Goal: Information Seeking & Learning: Learn about a topic

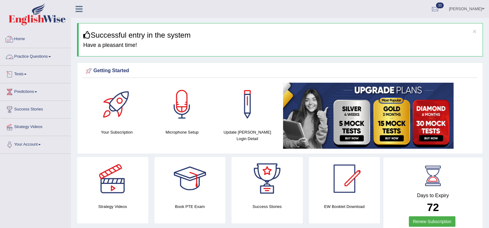
click at [41, 54] on link "Practice Questions" at bounding box center [35, 55] width 70 height 15
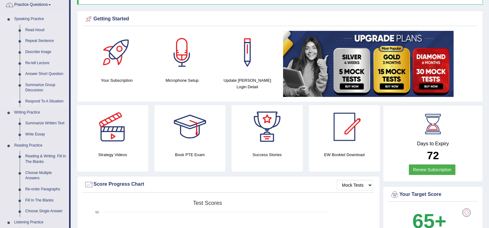
scroll to position [54, 0]
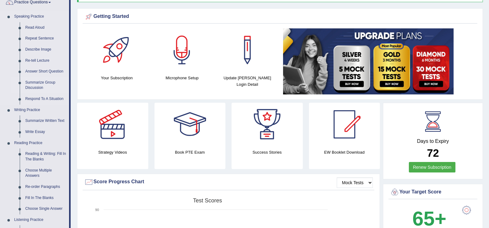
click at [42, 83] on link "Summarize Group Discussion" at bounding box center [45, 85] width 47 height 16
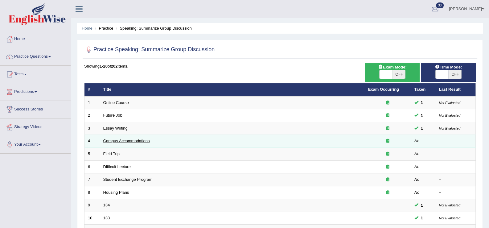
click at [116, 138] on link "Campus Accommodations" at bounding box center [126, 140] width 47 height 5
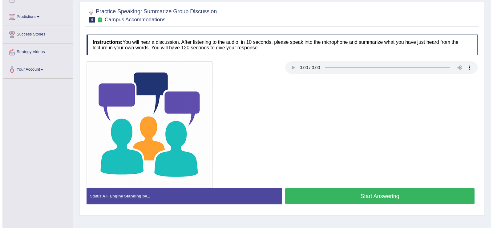
scroll to position [76, 0]
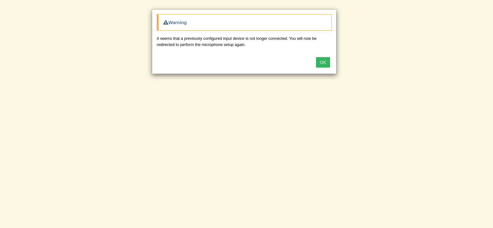
click at [318, 65] on button "OK" at bounding box center [323, 62] width 14 height 10
click at [319, 61] on button "OK" at bounding box center [323, 62] width 14 height 10
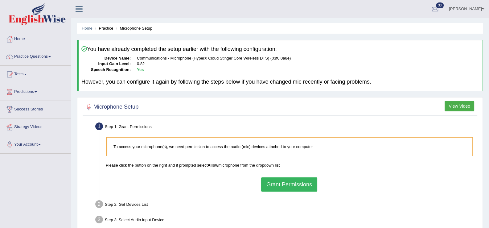
click at [275, 182] on button "Grant Permissions" at bounding box center [289, 184] width 56 height 14
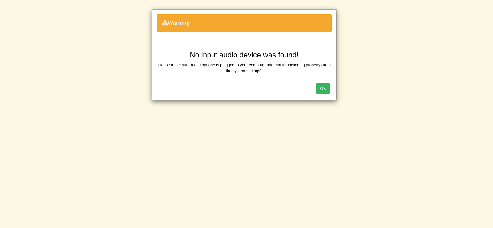
click at [321, 91] on button "OK" at bounding box center [323, 88] width 14 height 10
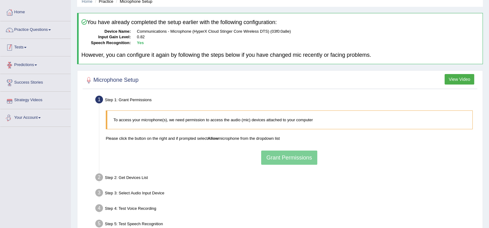
scroll to position [26, 0]
click at [46, 23] on link "Practice Questions" at bounding box center [35, 29] width 70 height 15
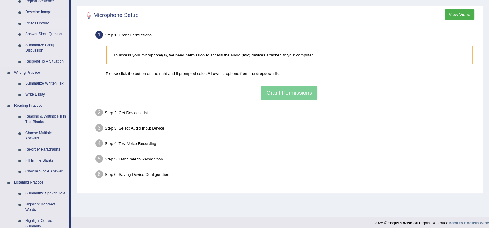
scroll to position [95, 0]
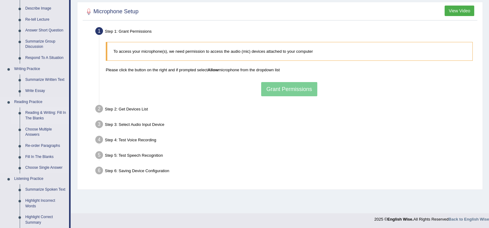
click at [41, 115] on link "Reading & Writing: Fill In The Blanks" at bounding box center [45, 115] width 47 height 16
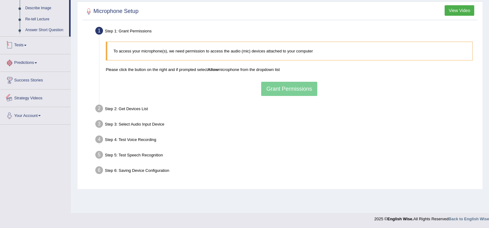
scroll to position [233, 0]
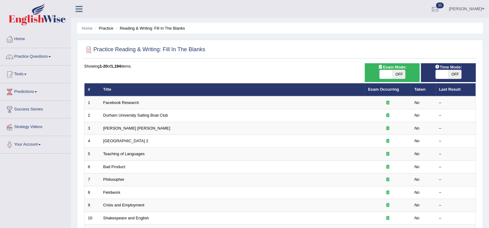
click at [119, 100] on link "Facebook Research" at bounding box center [121, 102] width 36 height 5
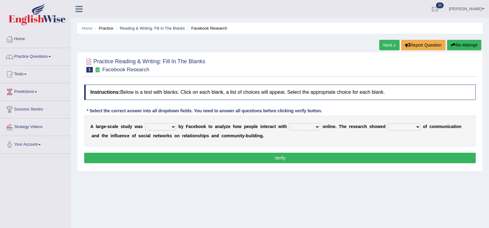
click at [168, 124] on select "surveyed had asked made" at bounding box center [160, 126] width 31 height 7
select select "asked"
click at [145, 123] on select "surveyed had asked made" at bounding box center [160, 126] width 31 height 7
click at [290, 128] on select "together all each other another" at bounding box center [304, 126] width 31 height 7
select select "each other"
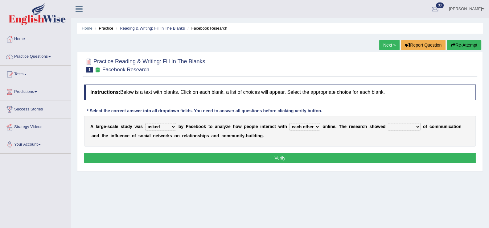
click at [289, 123] on select "together all each other another" at bounding box center [304, 126] width 31 height 7
click at [389, 128] on select "advantages standards fellowships patterns" at bounding box center [404, 126] width 33 height 7
select select "patterns"
click at [388, 123] on select "advantages standards fellowships patterns" at bounding box center [404, 126] width 33 height 7
drag, startPoint x: 381, startPoint y: 162, endPoint x: 380, endPoint y: 158, distance: 4.1
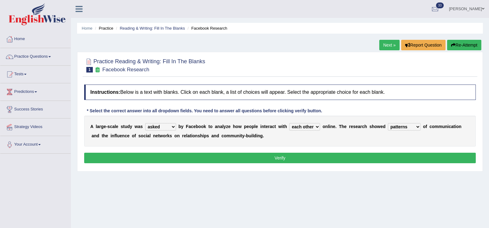
click at [380, 158] on button "Verify" at bounding box center [279, 158] width 391 height 10
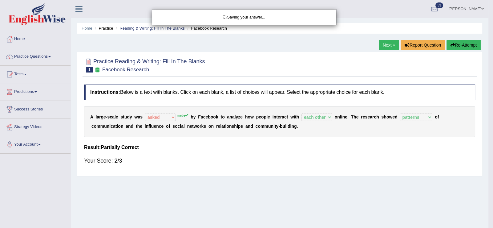
click at [380, 158] on body "Toggle navigation Home Practice Questions Speaking Practice Read Aloud Repeat S…" at bounding box center [246, 114] width 493 height 228
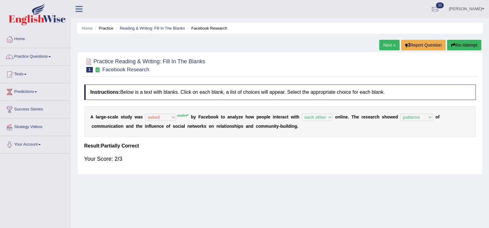
click at [389, 46] on link "Next »" at bounding box center [389, 45] width 20 height 10
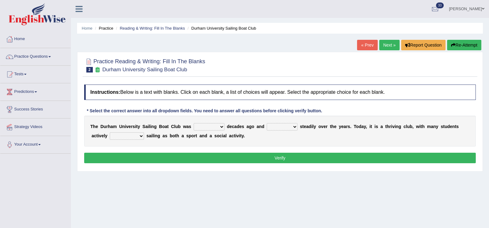
click at [194, 127] on select "found fund founded find" at bounding box center [209, 126] width 31 height 7
select select "found"
click at [194, 123] on select "found fund founded find" at bounding box center [209, 126] width 31 height 7
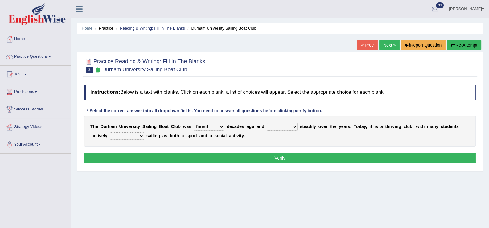
click at [271, 127] on select "grow growing has grown grown" at bounding box center [282, 126] width 31 height 7
select select "growing"
click at [267, 123] on select "grow growing has grown grown" at bounding box center [282, 126] width 31 height 7
click at [114, 135] on select "enjoy enjoyed are enjoying enjoying" at bounding box center [127, 135] width 34 height 7
select select "enjoying"
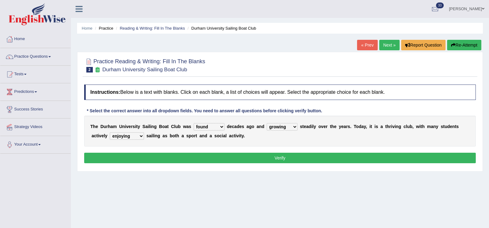
click at [110, 132] on select "enjoy enjoyed are enjoying enjoying" at bounding box center [127, 135] width 34 height 7
drag, startPoint x: 141, startPoint y: 164, endPoint x: 138, endPoint y: 159, distance: 6.1
click at [138, 159] on div "Instructions: Below is a text with blanks. Click on each blank, a list of choic…" at bounding box center [280, 124] width 394 height 87
click at [138, 159] on button "Verify" at bounding box center [279, 158] width 391 height 10
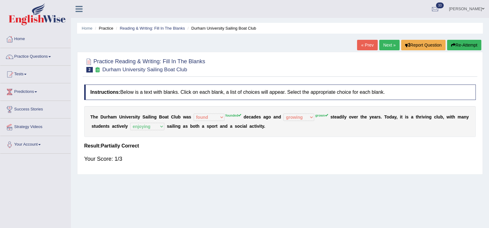
click at [386, 41] on link "Next »" at bounding box center [389, 45] width 20 height 10
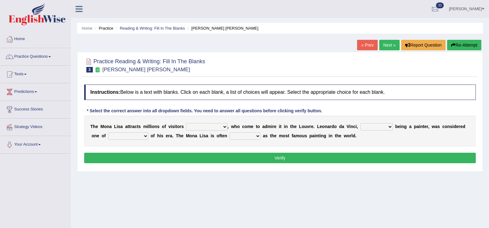
click at [198, 127] on select "around the year the all year all year round per year" at bounding box center [206, 126] width 41 height 7
select select "all year round"
click at [186, 123] on select "around the year the all year all year round per year" at bounding box center [206, 126] width 41 height 7
click at [360, 127] on select "rather than as much as as well as as long as" at bounding box center [376, 126] width 32 height 7
click at [114, 133] on select "better artists artist the better artist the best artists" at bounding box center [128, 135] width 40 height 7
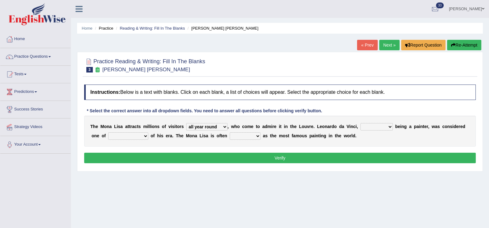
select select "the best artists"
click at [108, 132] on select "better artists artist the better artist the best artists" at bounding box center [128, 135] width 40 height 7
click at [230, 137] on select "classified suggested predicted described" at bounding box center [245, 135] width 31 height 7
select select "described"
click at [230, 132] on select "classified suggested predicted described" at bounding box center [245, 135] width 31 height 7
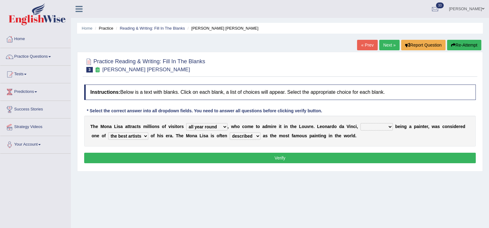
click at [360, 127] on select "rather than as much as as well as as long as" at bounding box center [376, 126] width 32 height 7
select select "as much as"
click at [360, 123] on select "rather than as much as as well as as long as" at bounding box center [376, 126] width 32 height 7
click at [348, 155] on button "Verify" at bounding box center [279, 158] width 391 height 10
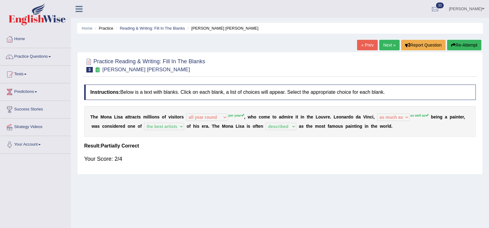
click at [389, 44] on link "Next »" at bounding box center [389, 45] width 20 height 10
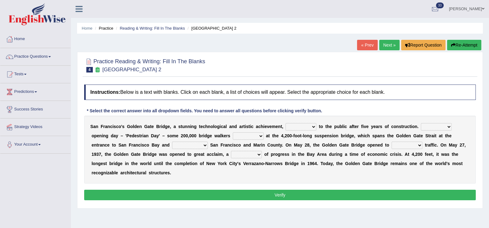
drag, startPoint x: 0, startPoint y: 0, endPoint x: 273, endPoint y: 127, distance: 301.4
click at [285, 127] on select "opens closes appears equals" at bounding box center [300, 126] width 31 height 7
select select "opens"
click at [285, 123] on select "opens closes appears equals" at bounding box center [300, 126] width 31 height 7
click at [421, 124] on select "On During Since When" at bounding box center [436, 126] width 31 height 7
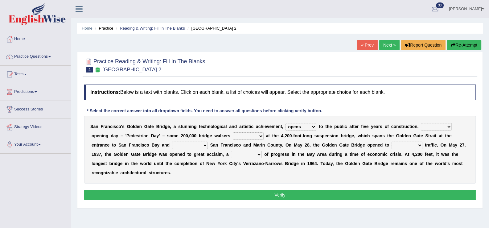
select select "Since"
click at [421, 123] on select "On During Since When" at bounding box center [436, 126] width 31 height 7
click at [233, 137] on select "stationed looked marveled laughed" at bounding box center [248, 135] width 31 height 7
select select "stationed"
click at [233, 132] on select "stationed looked marveled laughed" at bounding box center [248, 135] width 31 height 7
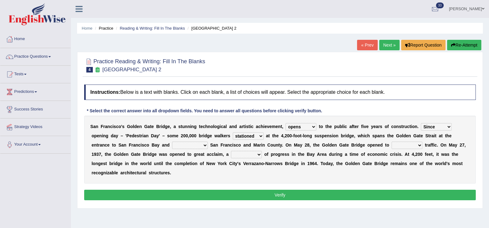
click at [233, 137] on select "stationed looked marveled laughed" at bounding box center [248, 135] width 31 height 7
click at [421, 126] on select "On During Since When" at bounding box center [436, 126] width 31 height 7
select select "On"
click at [421, 123] on select "On During Since When" at bounding box center [436, 126] width 31 height 7
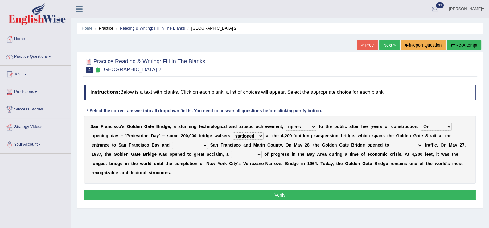
click at [233, 136] on select "stationed looked marveled laughed" at bounding box center [248, 135] width 31 height 7
click at [172, 146] on select "separates connects channels differentiates" at bounding box center [190, 144] width 36 height 7
select select "connects"
click at [172, 141] on select "separates connects channels differentiates" at bounding box center [190, 144] width 36 height 7
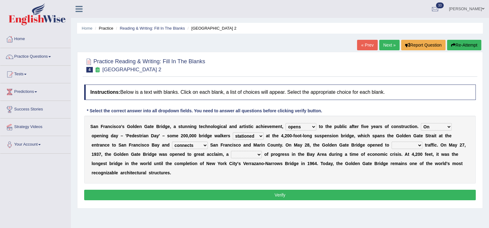
click at [391, 148] on select "aquatic vehicular airborne watertight" at bounding box center [406, 144] width 31 height 7
select select "vehicular"
click at [391, 141] on select "aquatic vehicular airborne watertight" at bounding box center [406, 144] width 31 height 7
click at [231, 156] on select "denial symbol technique yield" at bounding box center [246, 154] width 31 height 7
select select "symbol"
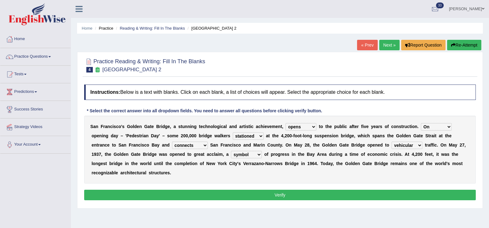
click at [231, 151] on select "denial symbol technique yield" at bounding box center [246, 154] width 31 height 7
click at [162, 190] on button "Verify" at bounding box center [279, 195] width 391 height 10
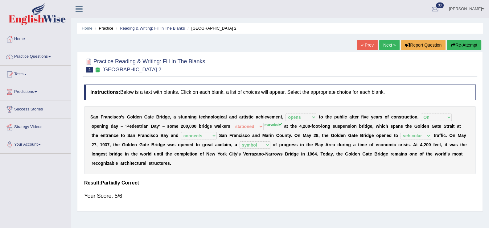
click at [389, 46] on link "Next »" at bounding box center [389, 45] width 20 height 10
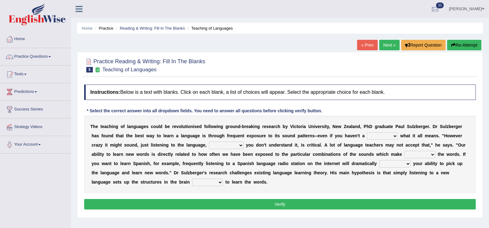
click at [367, 137] on select "dew claw clue due" at bounding box center [382, 135] width 31 height 7
select select "clue"
click at [367, 132] on select "dew claw clue due" at bounding box center [382, 135] width 31 height 7
click at [209, 142] on select "but also all together even though if so" at bounding box center [226, 144] width 35 height 7
select select "even though"
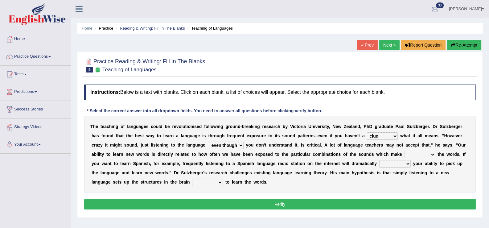
click at [209, 141] on select "but also all together even though if so" at bounding box center [226, 144] width 35 height 7
click at [404, 151] on select "down up of on" at bounding box center [419, 154] width 31 height 7
select select "up"
click at [404, 151] on select "down up of on" at bounding box center [419, 154] width 31 height 7
click at [379, 163] on select "evaluate exaggerate describe boost" at bounding box center [394, 163] width 31 height 7
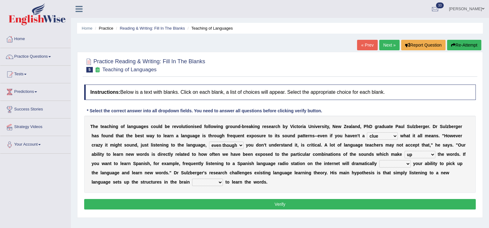
select select "evaluate"
click at [379, 160] on select "evaluate exaggerate describe boost" at bounding box center [394, 163] width 31 height 7
click at [223, 178] on select "requiring required directed to require" at bounding box center [207, 181] width 31 height 7
select select "required"
click at [223, 178] on select "requiring required directed to require" at bounding box center [207, 181] width 31 height 7
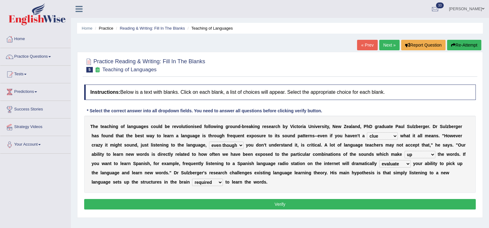
click at [223, 178] on select "requiring required directed to require" at bounding box center [207, 181] width 31 height 7
click at [386, 202] on button "Verify" at bounding box center [279, 204] width 391 height 10
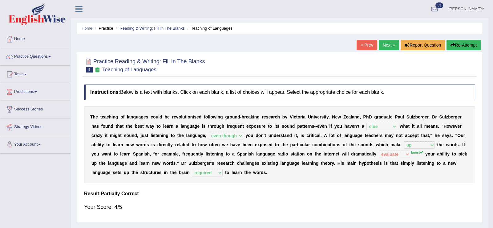
click at [386, 202] on body "Toggle navigation Home Practice Questions Speaking Practice Read Aloud Repeat S…" at bounding box center [246, 114] width 493 height 228
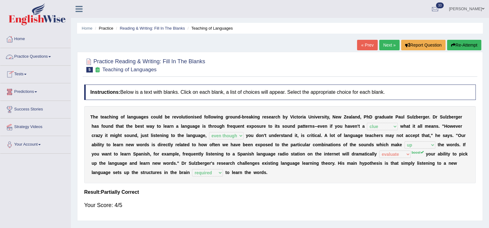
click at [26, 58] on link "Practice Questions" at bounding box center [35, 55] width 70 height 15
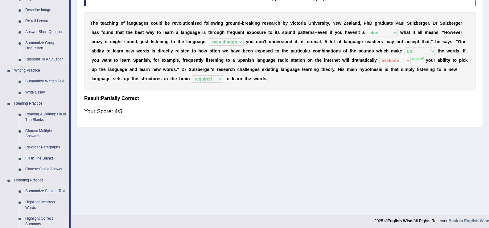
scroll to position [94, 0]
click at [39, 130] on link "Choose Multiple Answers" at bounding box center [45, 133] width 47 height 16
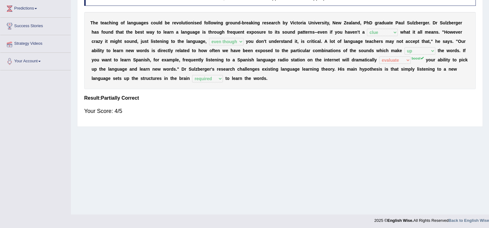
scroll to position [96, 0]
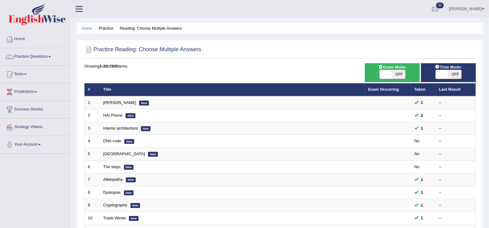
click at [115, 138] on link "DNA code" at bounding box center [112, 140] width 18 height 5
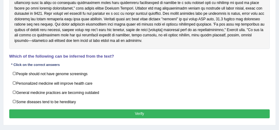
scroll to position [134, 0]
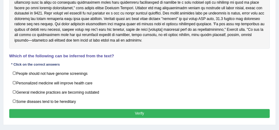
click at [65, 79] on label "Personalized medicine will improve health care" at bounding box center [139, 83] width 261 height 10
checkbox input "true"
click at [75, 110] on button "Verify" at bounding box center [139, 113] width 261 height 9
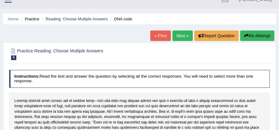
scroll to position [0, 0]
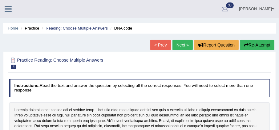
click at [188, 46] on link "Next »" at bounding box center [183, 45] width 20 height 10
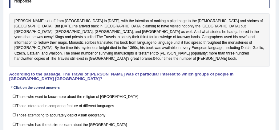
scroll to position [90, 0]
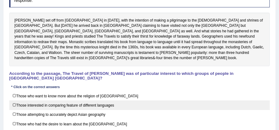
click at [113, 100] on label "Those interested in comparing feature of different languages" at bounding box center [139, 105] width 261 height 10
checkbox input "true"
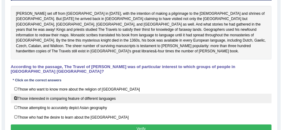
scroll to position [97, 0]
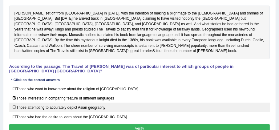
click at [110, 103] on label "Those attempting to accurately depict Asian geography" at bounding box center [139, 108] width 261 height 10
checkbox input "true"
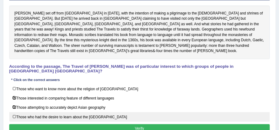
click at [112, 112] on label "Those who had the desire to learn about the [GEOGRAPHIC_DATA]" at bounding box center [139, 117] width 261 height 10
checkbox input "true"
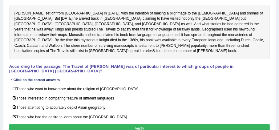
click at [114, 124] on button "Verify" at bounding box center [139, 128] width 261 height 9
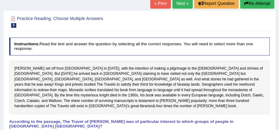
scroll to position [40, 0]
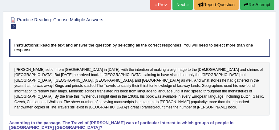
click at [177, 3] on link "Next »" at bounding box center [183, 4] width 20 height 10
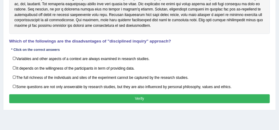
scroll to position [149, 0]
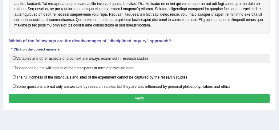
click at [94, 61] on label "Variables and other aspects of a context are always examined in research studie…" at bounding box center [139, 59] width 261 height 10
checkbox input "true"
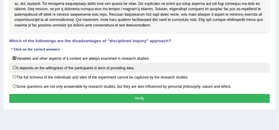
click at [94, 67] on label "It depends on the willingness of the participants in term of providing data." at bounding box center [139, 68] width 261 height 10
checkbox input "true"
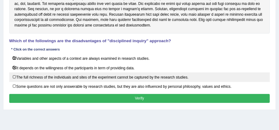
click at [95, 75] on label "The full richness of the individuals and sites of the experiment cannot be capt…" at bounding box center [139, 77] width 261 height 10
checkbox input "true"
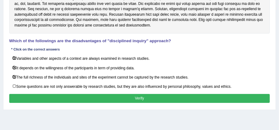
click at [95, 95] on button "Verify" at bounding box center [139, 98] width 261 height 9
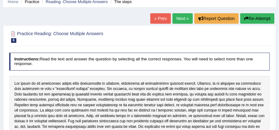
scroll to position [26, 0]
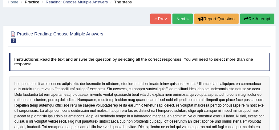
click at [186, 22] on link "Next »" at bounding box center [183, 19] width 20 height 10
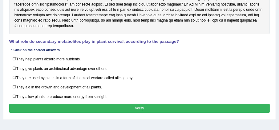
scroll to position [138, 0]
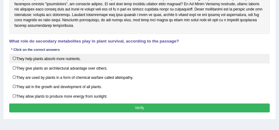
click at [75, 61] on label "They help plants absorb more nutrients." at bounding box center [139, 59] width 261 height 10
checkbox input "true"
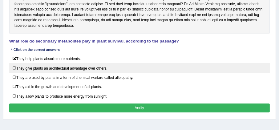
click at [76, 71] on label "They give plants an architectural advantage over others." at bounding box center [139, 68] width 261 height 10
checkbox input "true"
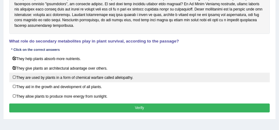
click at [78, 79] on label "They are used by plants in a form of chemical warfare called allelopathy." at bounding box center [139, 78] width 261 height 10
checkbox input "true"
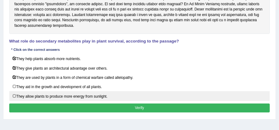
click at [84, 96] on label "They allow plants to produce more energy from sunlight." at bounding box center [139, 96] width 261 height 10
checkbox input "true"
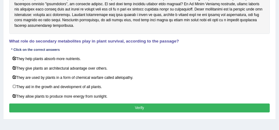
click at [87, 104] on button "Verify" at bounding box center [139, 108] width 261 height 9
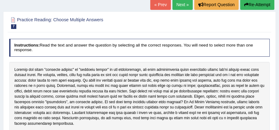
scroll to position [40, 0]
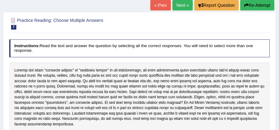
click at [181, 6] on link "Next »" at bounding box center [183, 5] width 20 height 10
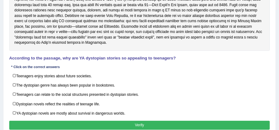
scroll to position [116, 0]
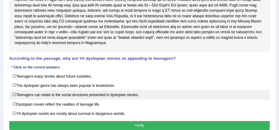
click at [102, 92] on label "Teenagers can relate to the social structures presented in dystopian stories." at bounding box center [139, 95] width 261 height 10
checkbox input "true"
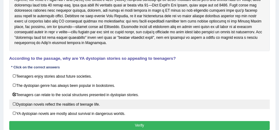
click at [106, 102] on label "Dystopian novels reflect the realities of teenage life." at bounding box center [139, 105] width 261 height 10
checkbox input "true"
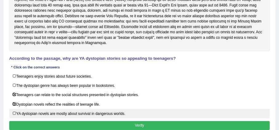
click at [104, 110] on label "YA dystopian novels are mostly about survival in dangerous worlds." at bounding box center [139, 114] width 261 height 10
checkbox input "true"
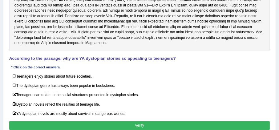
click at [107, 121] on button "Verify" at bounding box center [139, 125] width 261 height 9
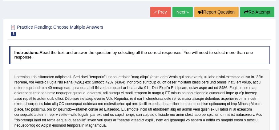
scroll to position [33, 0]
click at [186, 14] on link "Next »" at bounding box center [183, 12] width 20 height 10
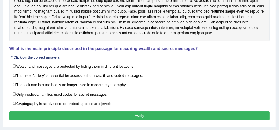
scroll to position [117, 0]
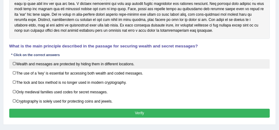
click at [135, 62] on label "Wealth and messages are protected by hiding them in different locations." at bounding box center [139, 64] width 261 height 10
checkbox input "true"
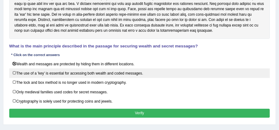
click at [135, 69] on label "The use of a 'key' is essential for accessing both wealth and coded messages." at bounding box center [139, 73] width 261 height 10
checkbox input "true"
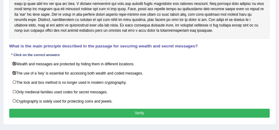
click at [130, 109] on button "Verify" at bounding box center [139, 113] width 261 height 9
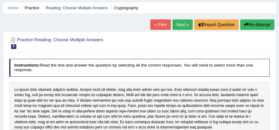
scroll to position [20, 0]
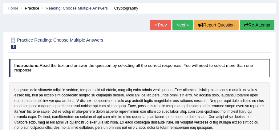
click at [187, 29] on link "Next »" at bounding box center [183, 25] width 20 height 10
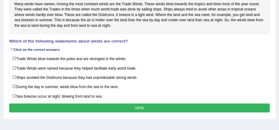
scroll to position [106, 0]
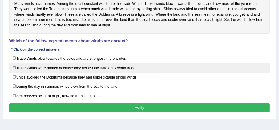
click at [114, 69] on label "Trade Winds were named because they helped facilitate early world trade." at bounding box center [139, 68] width 261 height 10
checkbox input "true"
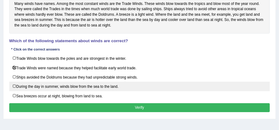
click at [119, 84] on label "During the day in summer, winds blow from the sea to the land." at bounding box center [139, 87] width 261 height 10
checkbox input "true"
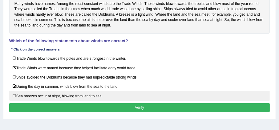
click at [109, 93] on label "Sea breezes occur at night, blowing from land to sea." at bounding box center [139, 96] width 261 height 10
checkbox input "true"
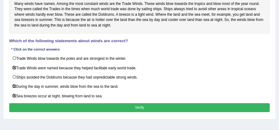
click at [111, 103] on button "Verify" at bounding box center [139, 107] width 261 height 9
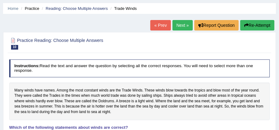
scroll to position [9, 0]
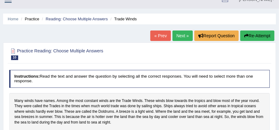
click at [182, 39] on link "Next »" at bounding box center [183, 36] width 20 height 10
